Goal: Communication & Community: Connect with others

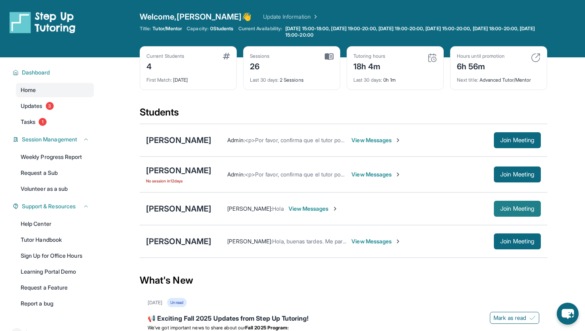
click at [509, 210] on span "Join Meeting" at bounding box center [518, 208] width 34 height 5
click at [346, 209] on span "View Messages" at bounding box center [348, 209] width 50 height 8
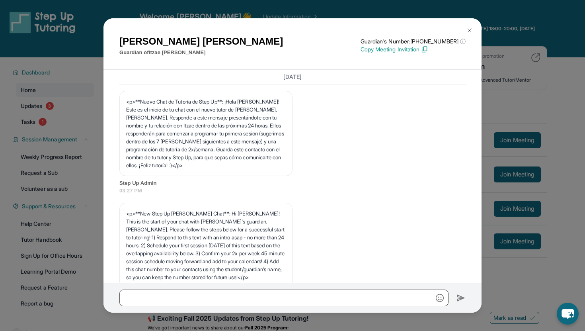
click at [468, 32] on img at bounding box center [470, 30] width 6 height 6
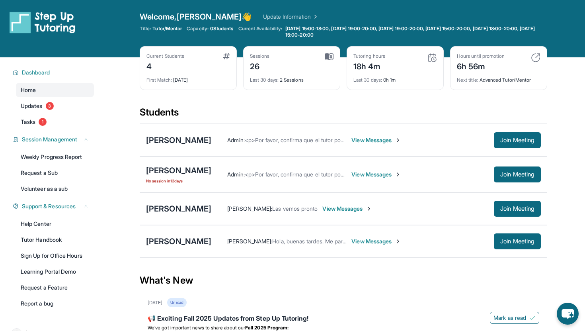
click at [389, 174] on span "View Messages" at bounding box center [377, 174] width 50 height 8
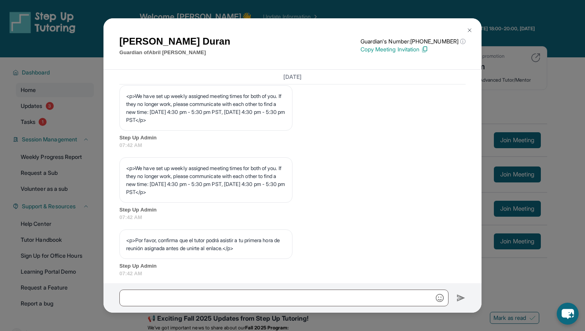
scroll to position [404, 0]
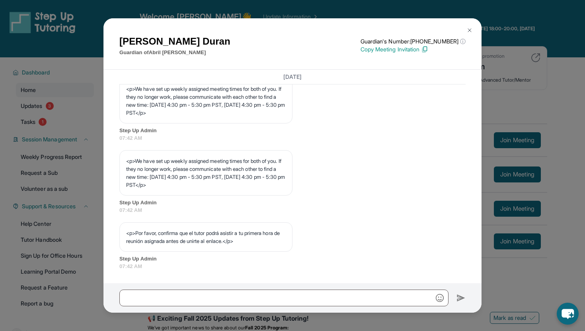
click at [468, 30] on img at bounding box center [470, 30] width 6 height 6
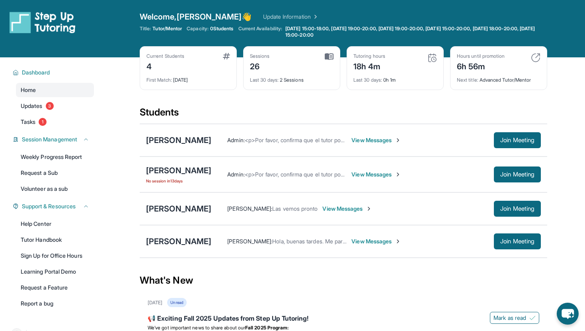
click at [364, 141] on span "View Messages" at bounding box center [377, 140] width 50 height 8
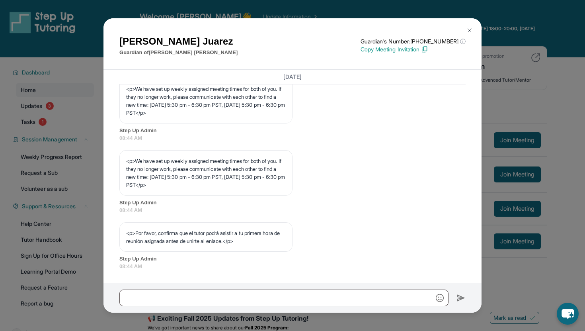
click at [471, 29] on img at bounding box center [470, 30] width 6 height 6
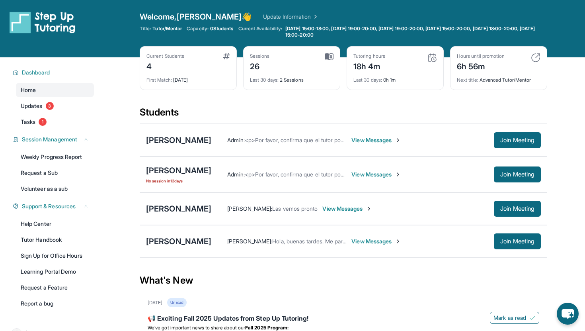
click at [326, 213] on div "[PERSON_NAME] : Las vemos pronto View Messages Join Meeting" at bounding box center [376, 209] width 330 height 16
click at [326, 212] on span "View Messages" at bounding box center [348, 209] width 50 height 8
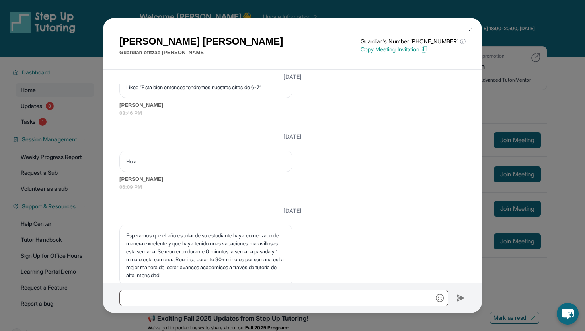
scroll to position [1434, 0]
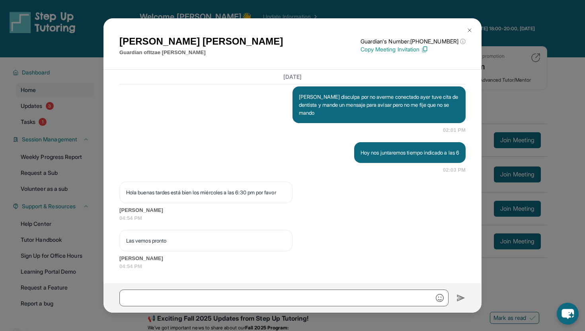
click at [471, 27] on img at bounding box center [470, 30] width 6 height 6
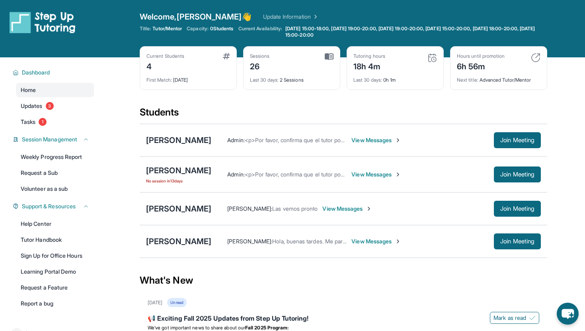
click at [384, 174] on span "View Messages" at bounding box center [377, 174] width 50 height 8
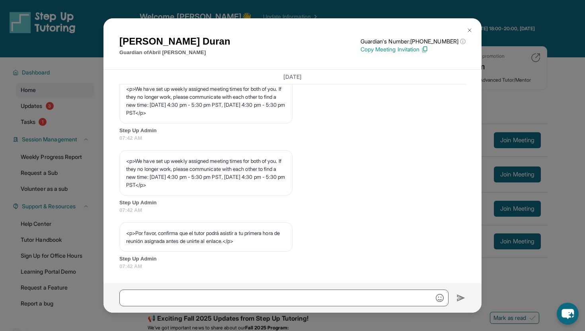
scroll to position [0, 0]
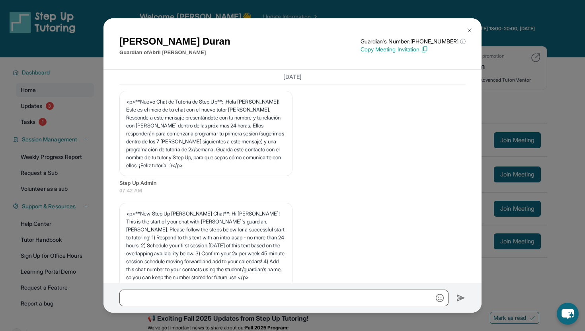
click at [512, 93] on div "[PERSON_NAME] Guardian of [PERSON_NAME] Guardian's Number: [PHONE_NUMBER] ⓘ Thi…" at bounding box center [292, 165] width 585 height 331
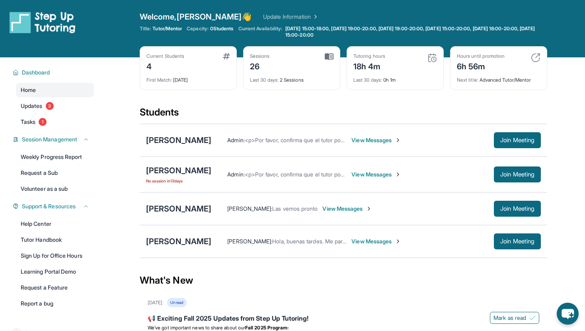
click at [355, 136] on div "Admin : <p>Por favor, confirma que el tutor podrá asistir a tu primera hora de …" at bounding box center [376, 140] width 330 height 16
click at [355, 141] on span "View Messages" at bounding box center [377, 140] width 50 height 8
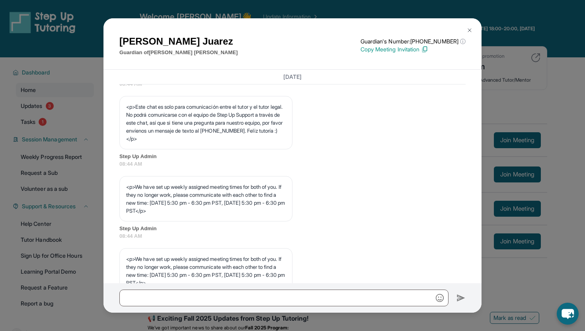
scroll to position [291, 0]
click at [522, 100] on div "[PERSON_NAME] Guardian of [PERSON_NAME] Guardian's Number: [PHONE_NUMBER] ⓘ Thi…" at bounding box center [292, 165] width 585 height 331
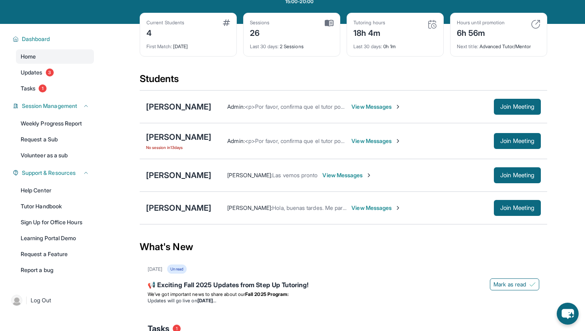
scroll to position [35, 0]
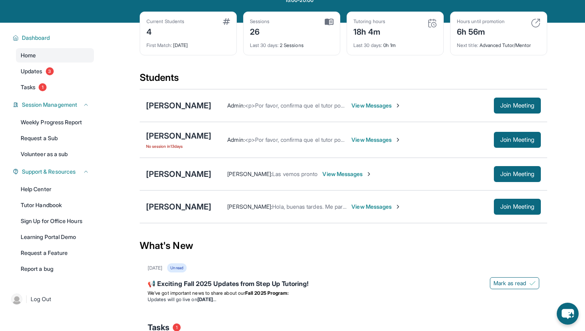
click at [343, 174] on span "View Messages" at bounding box center [348, 174] width 50 height 8
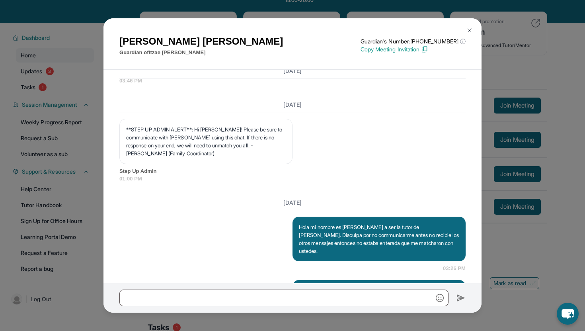
scroll to position [614, 0]
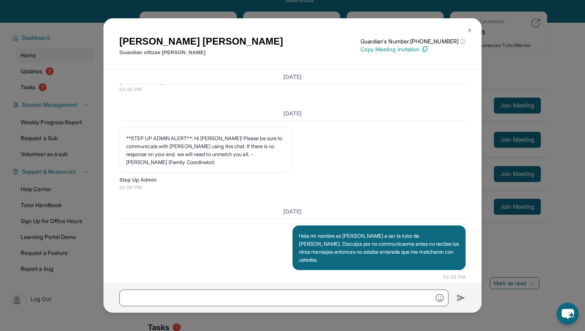
click at [471, 27] on button at bounding box center [470, 30] width 16 height 16
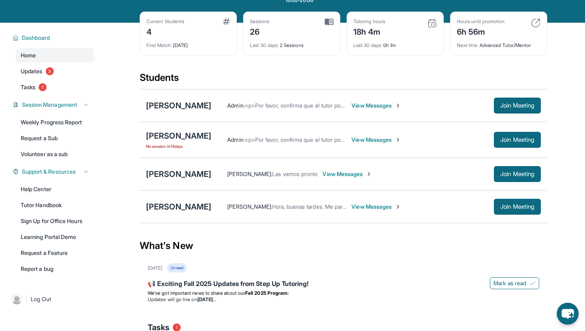
click at [395, 206] on img at bounding box center [398, 206] width 6 height 6
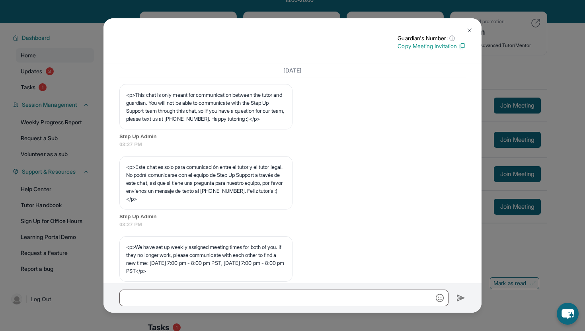
scroll to position [243, 0]
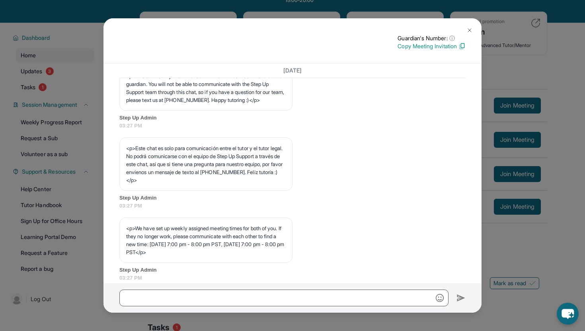
click at [469, 32] on img at bounding box center [470, 30] width 6 height 6
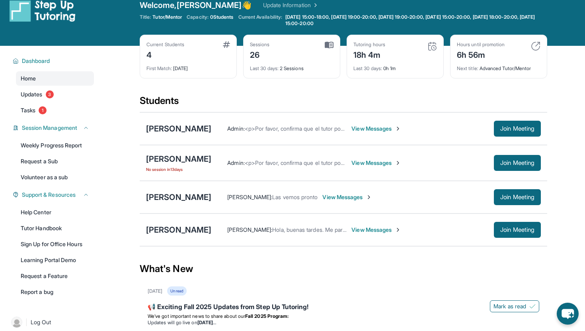
scroll to position [0, 0]
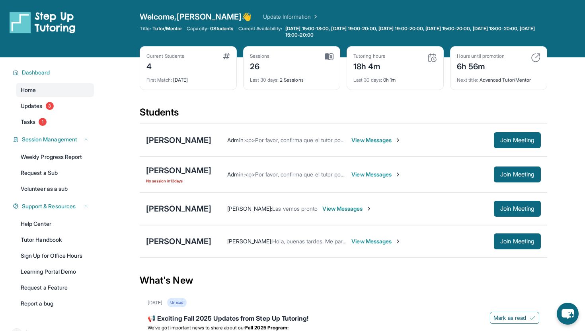
click at [357, 142] on span "View Messages" at bounding box center [377, 140] width 50 height 8
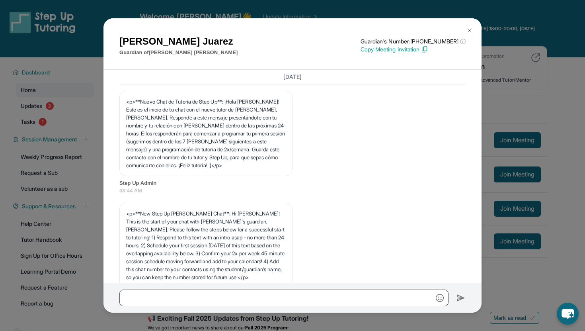
click at [474, 27] on button at bounding box center [470, 30] width 16 height 16
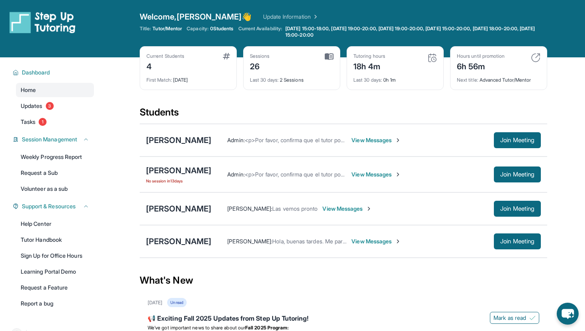
click at [399, 183] on div "[PERSON_NAME] No session [DATE] Admin : <p>Por favor, confirma que el tutor pod…" at bounding box center [344, 174] width 408 height 36
click at [399, 174] on span "View Messages" at bounding box center [377, 174] width 50 height 8
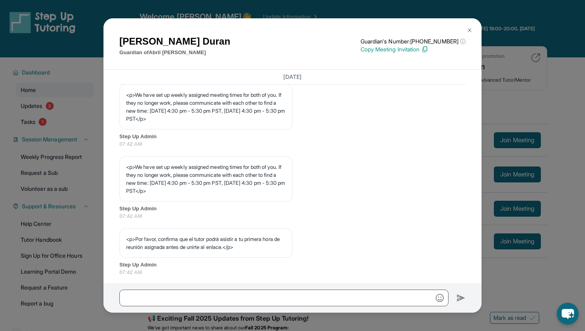
scroll to position [376, 0]
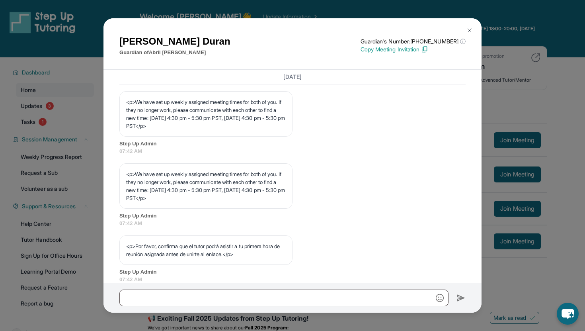
click at [471, 26] on button at bounding box center [470, 30] width 16 height 16
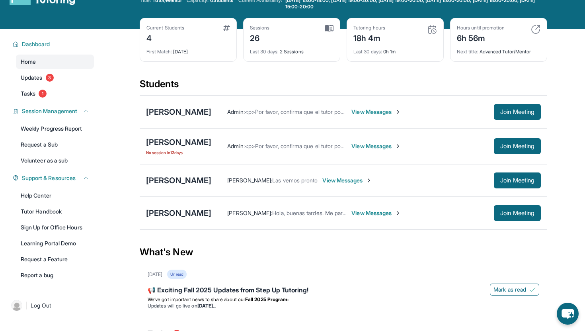
scroll to position [25, 0]
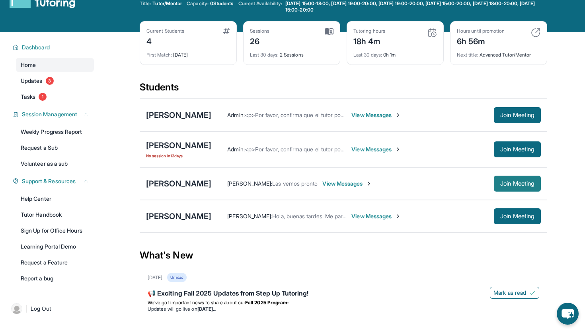
click at [503, 182] on span "Join Meeting" at bounding box center [518, 183] width 34 height 5
click at [330, 184] on span "View Messages" at bounding box center [348, 184] width 50 height 8
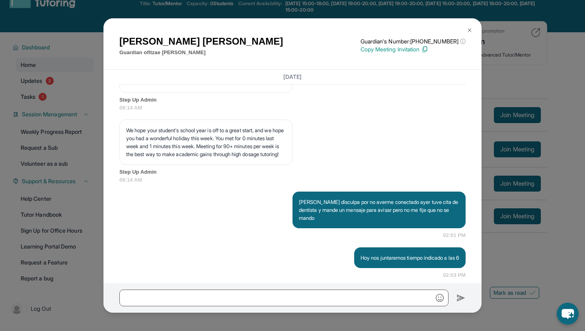
scroll to position [1434, 0]
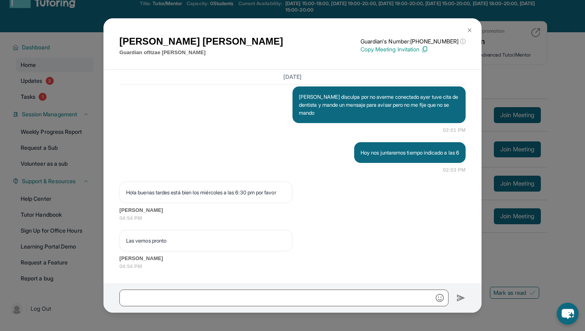
click at [471, 26] on button at bounding box center [470, 30] width 16 height 16
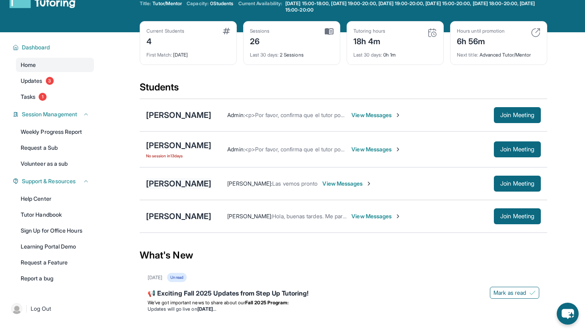
click at [181, 186] on div "[PERSON_NAME]" at bounding box center [178, 183] width 65 height 11
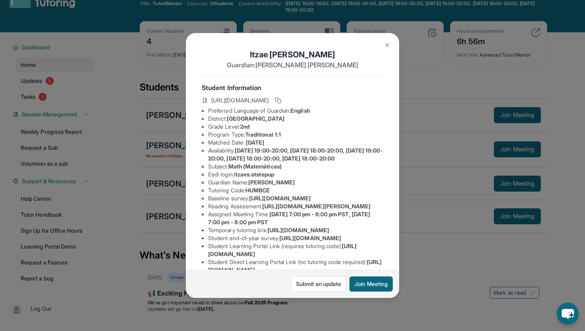
click at [423, 199] on div "[PERSON_NAME] Guardian: [PERSON_NAME] Student Information [URL][DOMAIN_NAME] Pr…" at bounding box center [292, 165] width 585 height 331
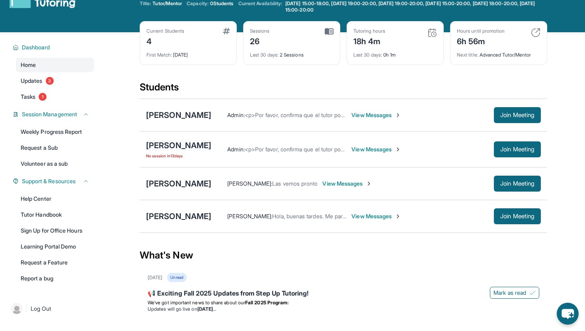
click at [211, 143] on div "[PERSON_NAME]" at bounding box center [178, 145] width 65 height 11
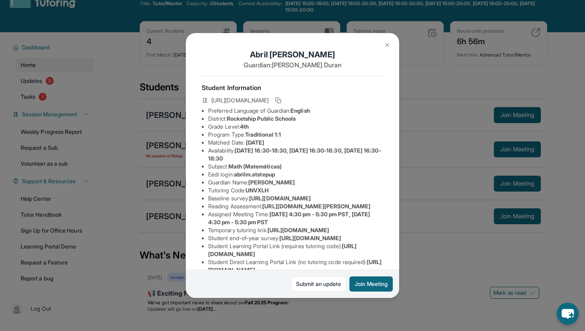
click at [407, 169] on div "[PERSON_NAME] Guardian: [PERSON_NAME] Student Information [URL][DOMAIN_NAME] Pr…" at bounding box center [292, 165] width 585 height 331
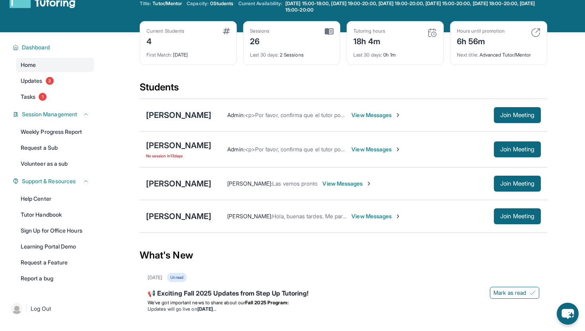
click at [160, 118] on div "[PERSON_NAME]" at bounding box center [178, 115] width 65 height 11
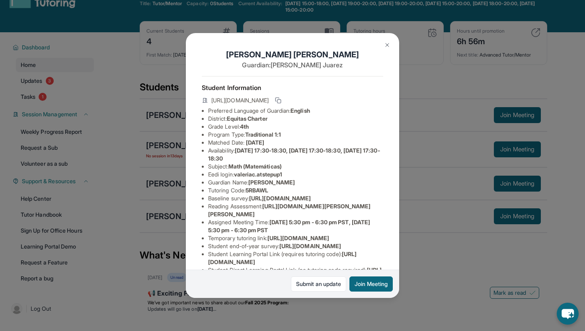
click at [411, 187] on div "[PERSON_NAME] Guardian: [PERSON_NAME] Student Information [URL][DOMAIN_NAME] Pr…" at bounding box center [292, 165] width 585 height 331
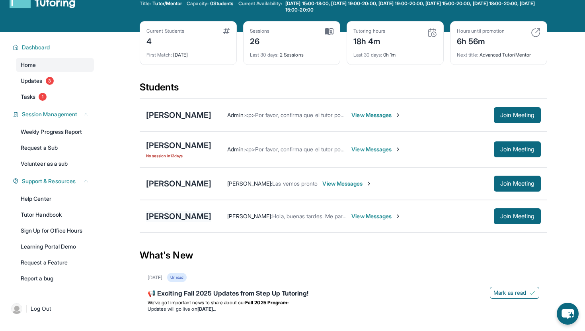
click at [170, 217] on div "[PERSON_NAME]" at bounding box center [178, 216] width 65 height 11
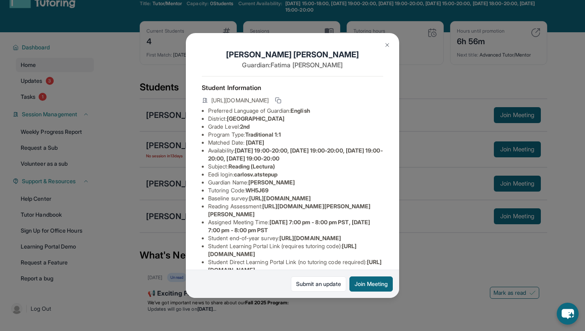
click at [414, 198] on div "[PERSON_NAME] Guardian: [PERSON_NAME] Student Information [URL][DOMAIN_NAME] Pr…" at bounding box center [292, 165] width 585 height 331
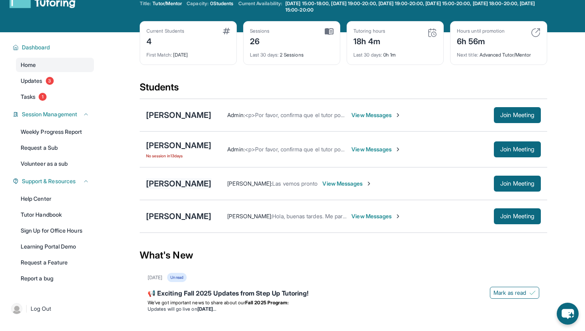
click at [189, 184] on div "[PERSON_NAME]" at bounding box center [178, 183] width 65 height 11
